Goal: Transaction & Acquisition: Purchase product/service

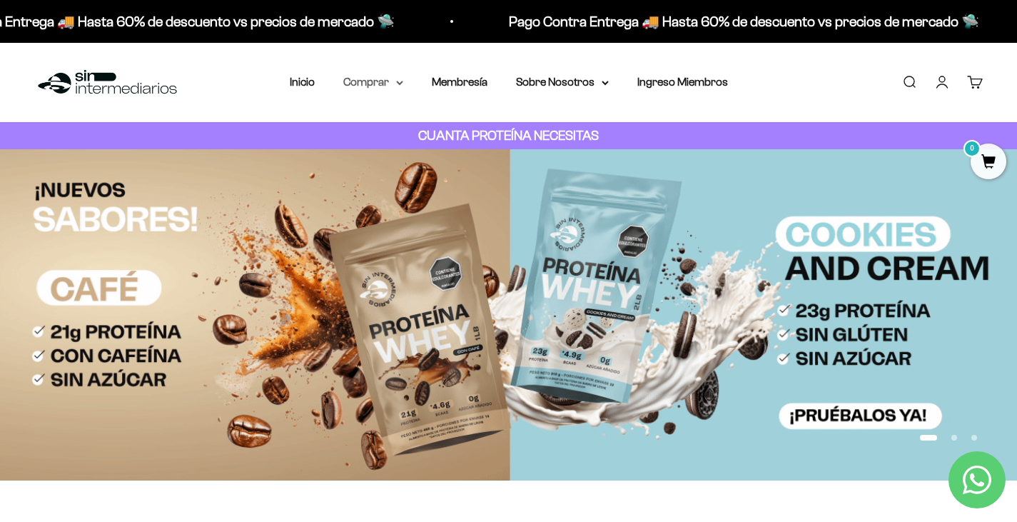
click at [400, 83] on icon at bounding box center [399, 83] width 7 height 5
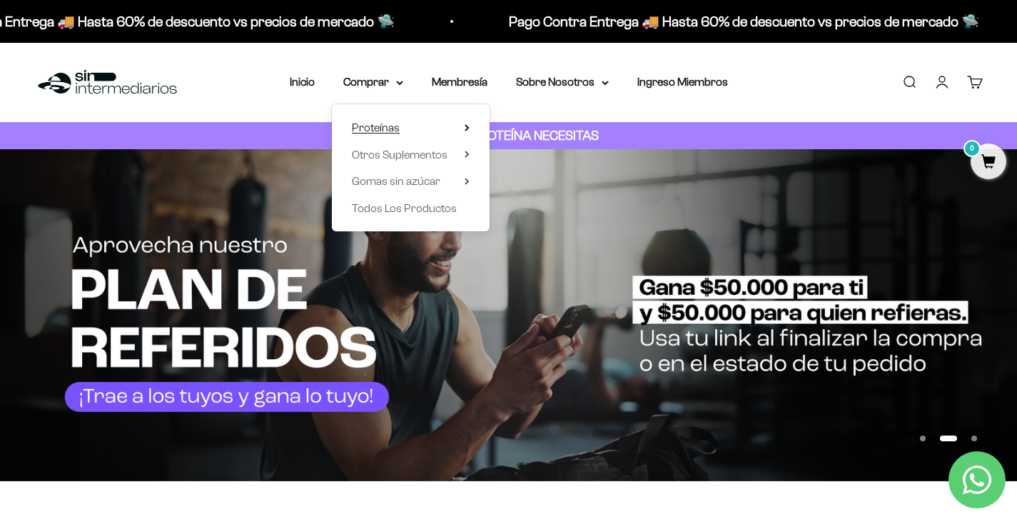
click at [463, 126] on summary "Proteínas" at bounding box center [411, 128] width 118 height 19
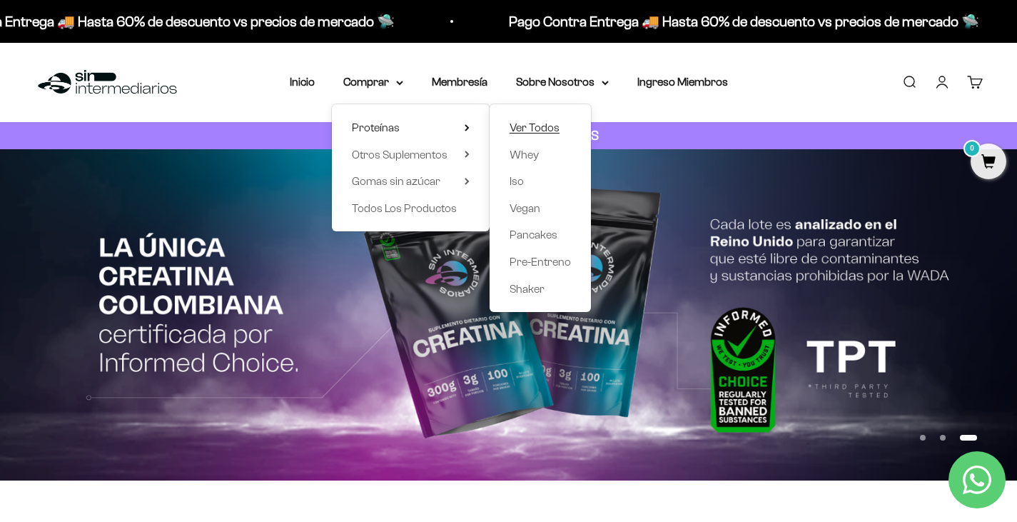
click at [527, 127] on span "Ver Todos" at bounding box center [535, 127] width 50 height 12
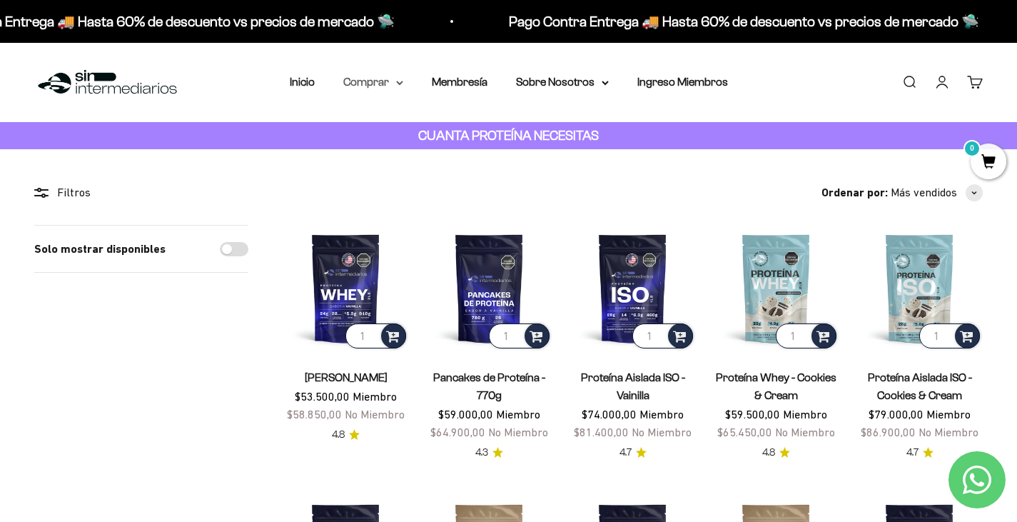
click at [401, 88] on summary "Comprar" at bounding box center [373, 82] width 60 height 19
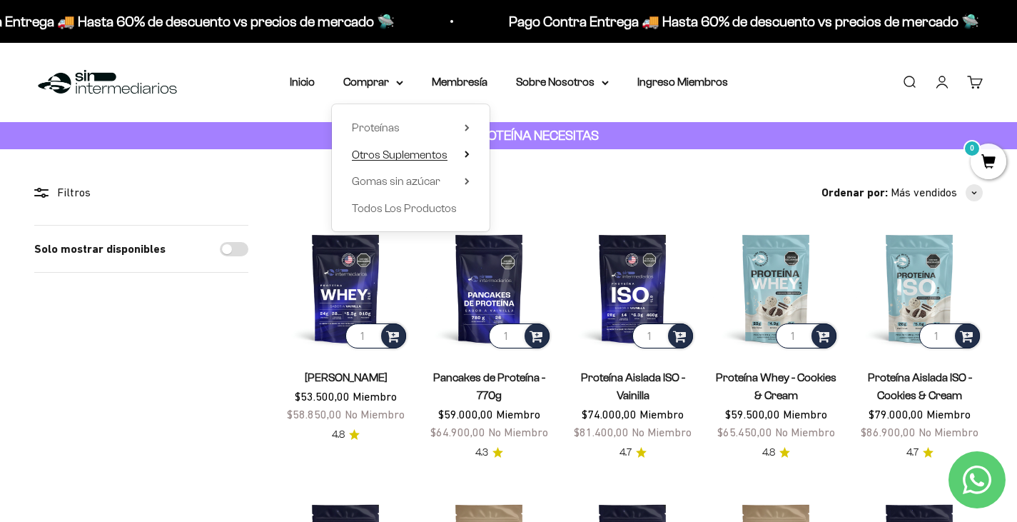
click at [462, 151] on summary "Otros Suplementos" at bounding box center [411, 155] width 118 height 19
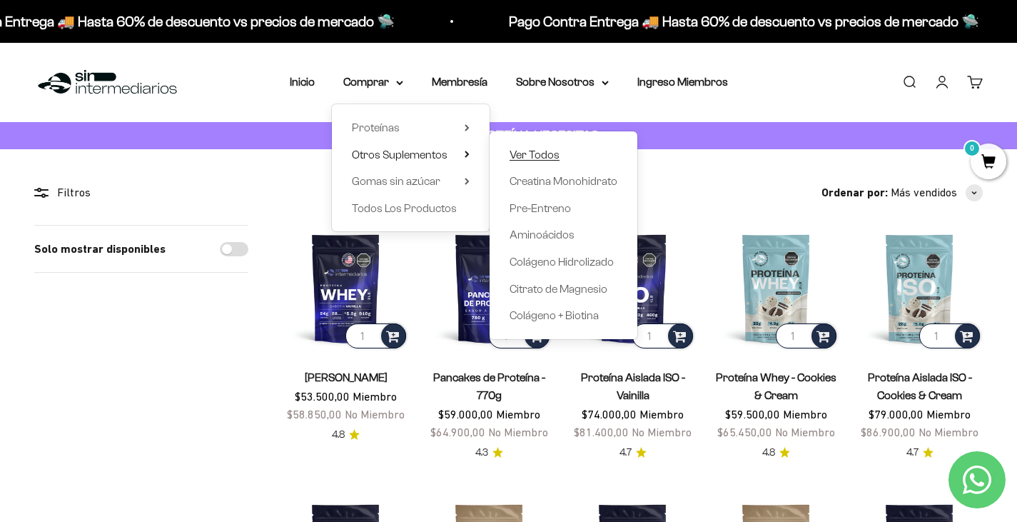
click at [540, 149] on span "Ver Todos" at bounding box center [535, 155] width 50 height 12
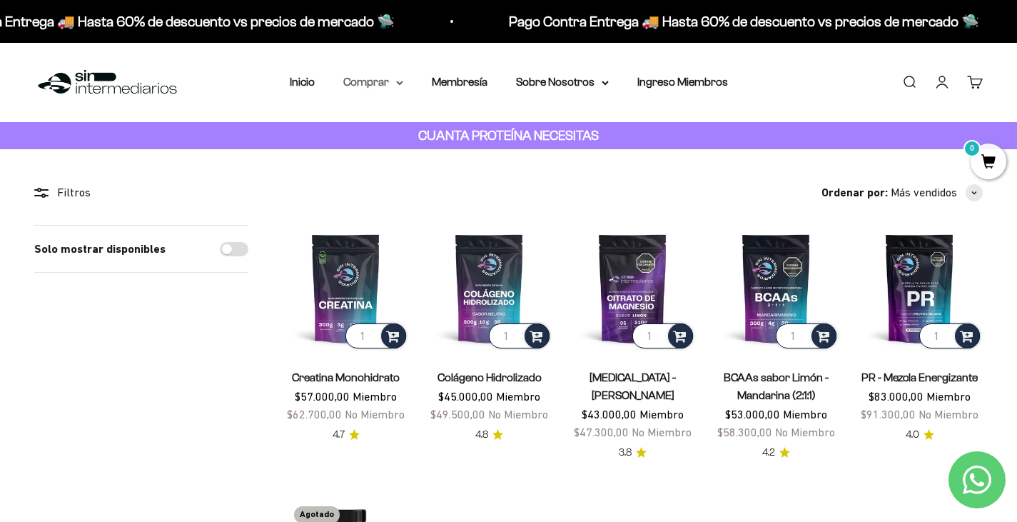
click at [400, 87] on summary "Comprar" at bounding box center [373, 82] width 60 height 19
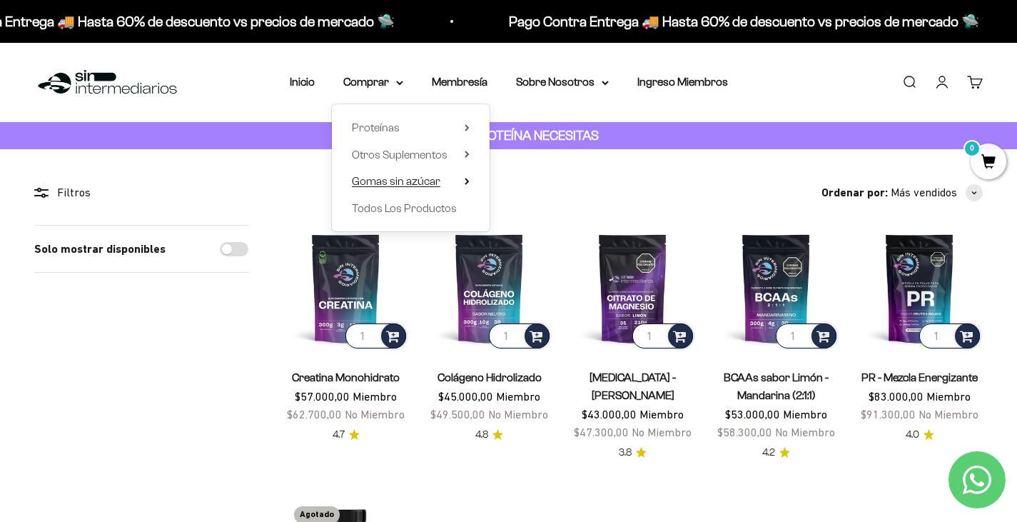
click at [468, 178] on icon at bounding box center [467, 181] width 5 height 7
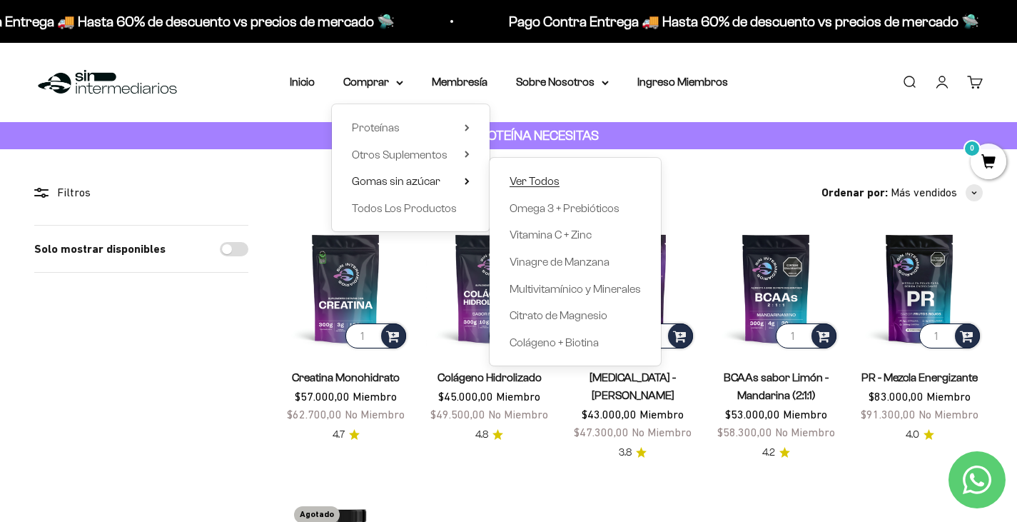
click at [528, 181] on span "Ver Todos" at bounding box center [535, 181] width 50 height 12
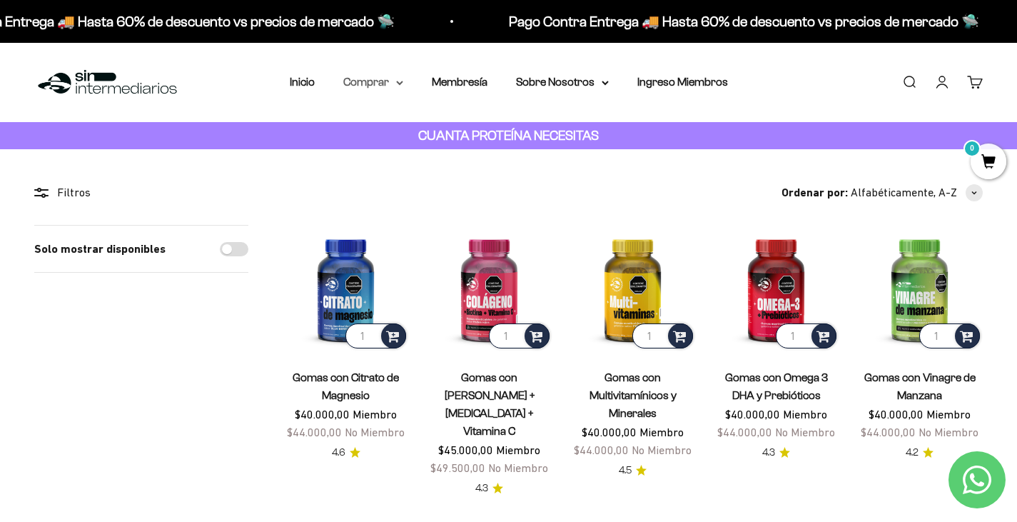
click at [398, 79] on summary "Comprar" at bounding box center [373, 82] width 60 height 19
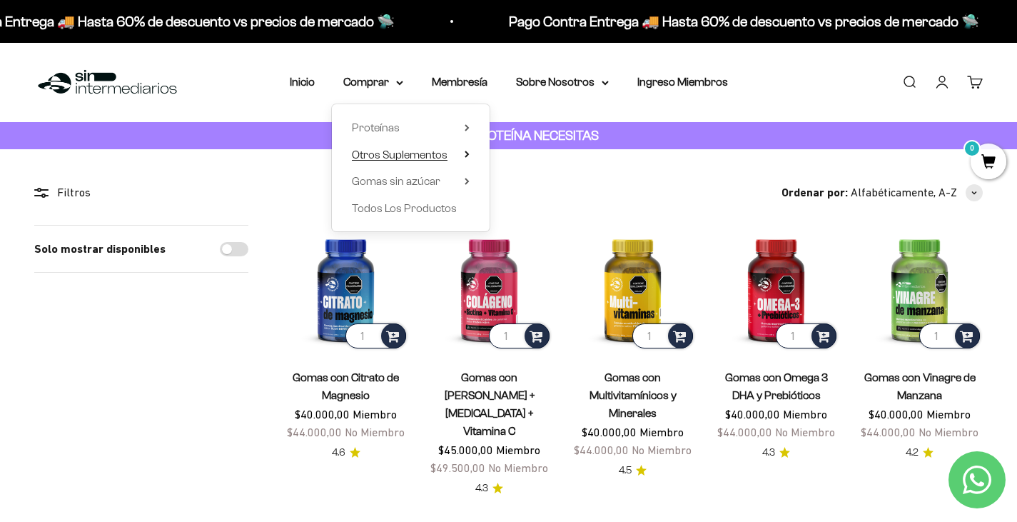
click at [426, 151] on span "Otros Suplementos" at bounding box center [400, 155] width 96 height 12
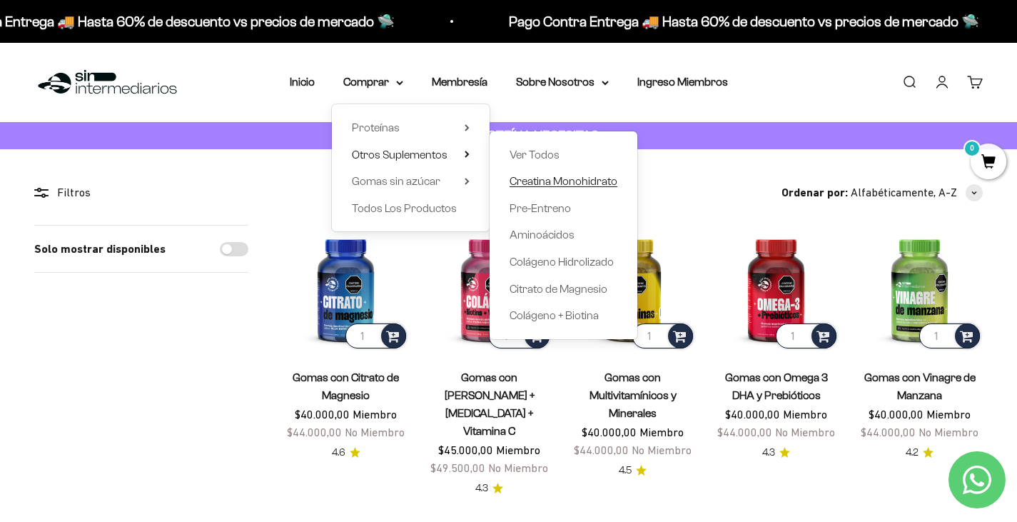
click at [536, 173] on span "Creatina Monohidrato" at bounding box center [564, 181] width 108 height 19
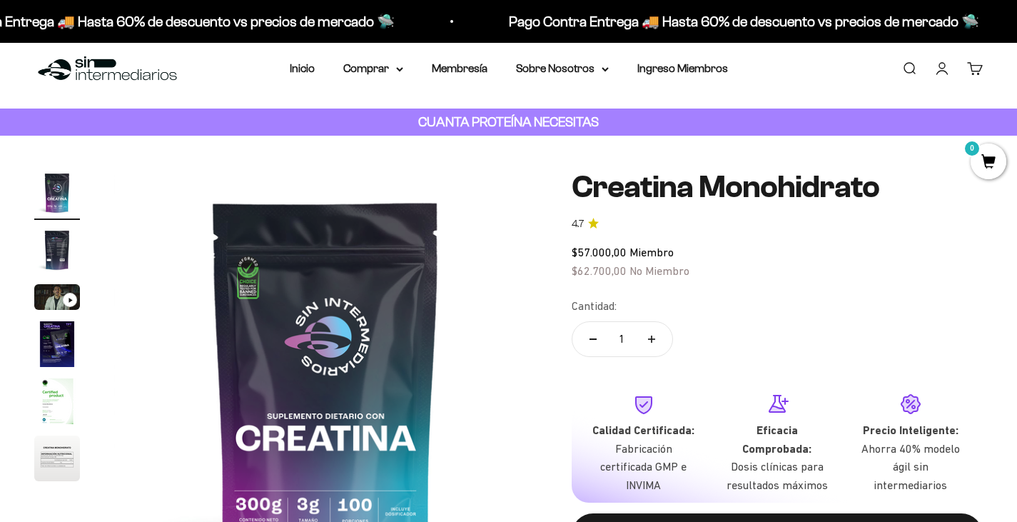
scroll to position [147, 0]
